Goal: Information Seeking & Learning: Check status

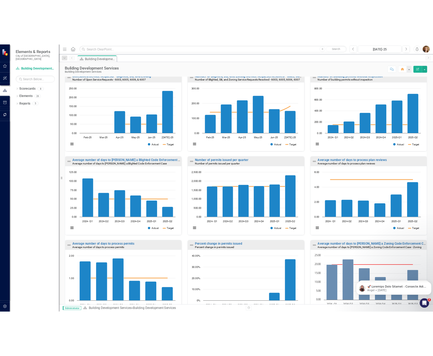
scroll to position [190, 0]
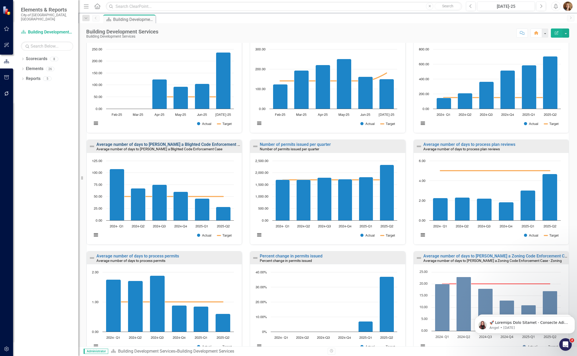
click at [177, 144] on link "Average number of days to [PERSON_NAME] a Blighted Code Enforcement Case" at bounding box center [171, 144] width 150 height 5
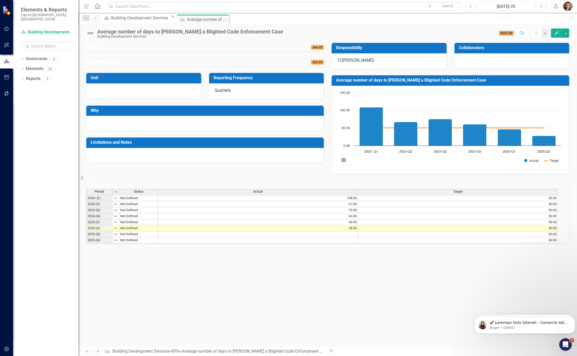
click at [65, 211] on div "Dropdown Scorecards 8 Dropdown City of Springfield Art Museum Environmental Ser…" at bounding box center [45, 205] width 65 height 301
click at [128, 20] on div "Building Development Services" at bounding box center [140, 18] width 59 height 7
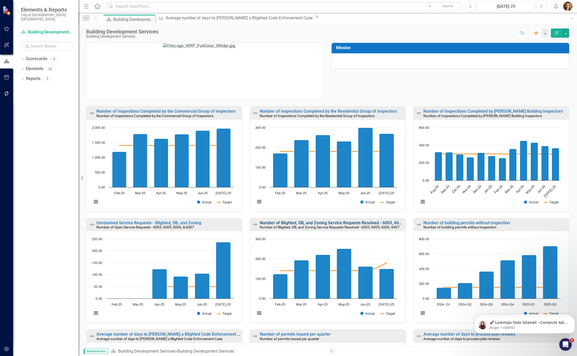
click at [290, 223] on link "Number of Blighted, DB, and Zoning Service Requests Resolved - 6003, 6005, 6006…" at bounding box center [343, 222] width 167 height 5
click at [159, 223] on link "Unresolved Service Requests - Blighted, DB, and Zoning" at bounding box center [148, 222] width 105 height 5
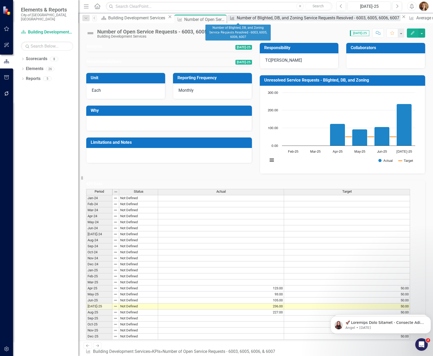
click at [237, 18] on div "Number of Blighted, DB, and Zoning Service Requests Resolved - 6003, 6005, 6006…" at bounding box center [319, 18] width 164 height 7
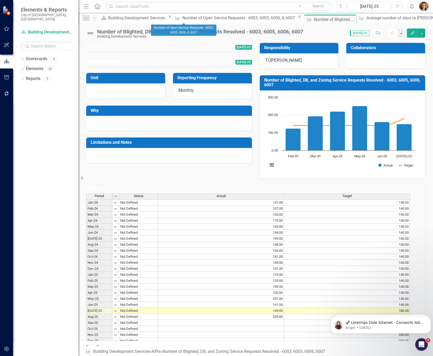
click at [297, 19] on icon "Close" at bounding box center [299, 17] width 5 height 4
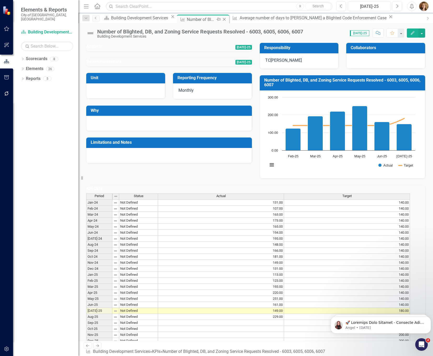
click at [189, 20] on div "Number of Blighted, DB, and Zoning Service Requests Resolved - 6003, 6005, 6006…" at bounding box center [201, 19] width 28 height 7
click at [222, 18] on icon "Close" at bounding box center [224, 19] width 5 height 4
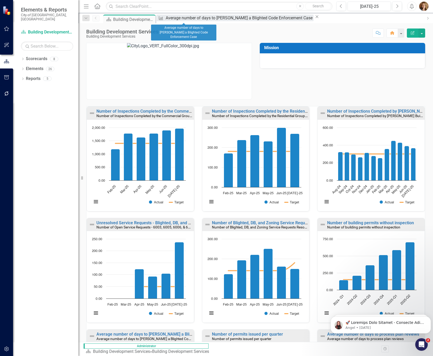
click at [184, 21] on div "Average number of days to [PERSON_NAME] a Blighted Code Enforcement Case" at bounding box center [240, 18] width 148 height 7
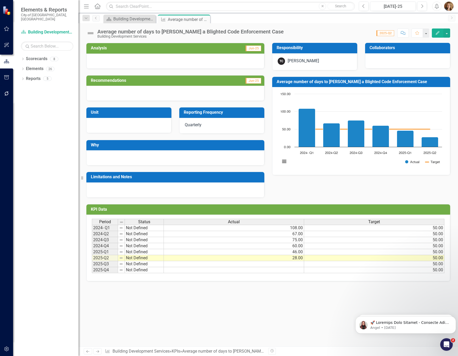
click at [250, 32] on div "Average number of days to [PERSON_NAME] a Blighted Code Enforcement Case" at bounding box center [190, 32] width 186 height 6
drag, startPoint x: 260, startPoint y: 32, endPoint x: 98, endPoint y: 31, distance: 162.4
click at [98, 31] on div "Average number of days to [PERSON_NAME] a Blighted Code Enforcement Case Buildi…" at bounding box center [267, 31] width 379 height 16
drag, startPoint x: 98, startPoint y: 31, endPoint x: 175, endPoint y: 31, distance: 77.7
click at [175, 31] on div "Average number of days to [PERSON_NAME] a Blighted Code Enforcement Case" at bounding box center [190, 32] width 186 height 6
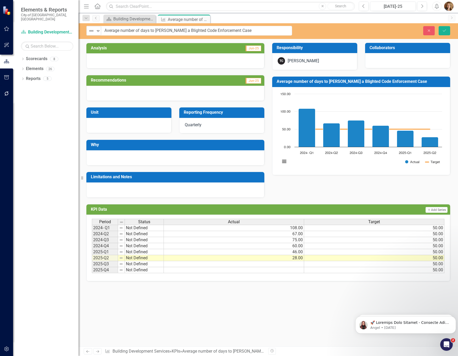
drag, startPoint x: 259, startPoint y: 32, endPoint x: 102, endPoint y: 30, distance: 156.9
drag, startPoint x: 245, startPoint y: 30, endPoint x: 87, endPoint y: 31, distance: 158.2
click at [87, 31] on div "Not Defined Expand Average number of days to [PERSON_NAME] a Blighted Code Enfo…" at bounding box center [189, 31] width 206 height 10
click at [427, 31] on icon "Close" at bounding box center [428, 31] width 5 height 4
